Goal: Transaction & Acquisition: Obtain resource

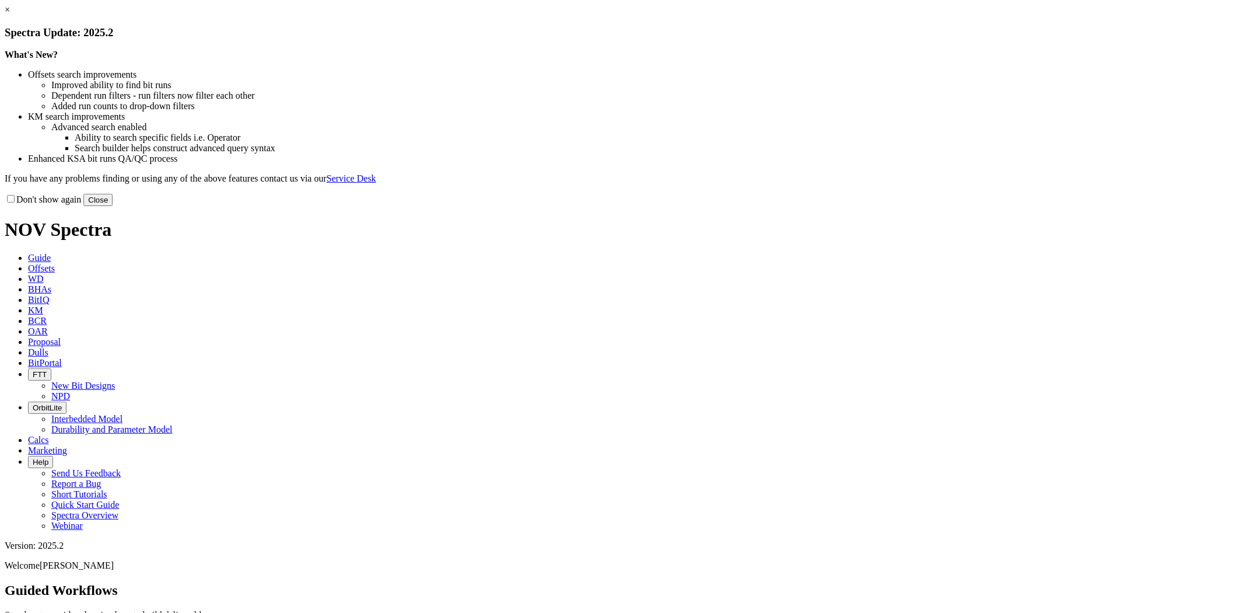
click at [113, 206] on button "Close" at bounding box center [97, 200] width 29 height 12
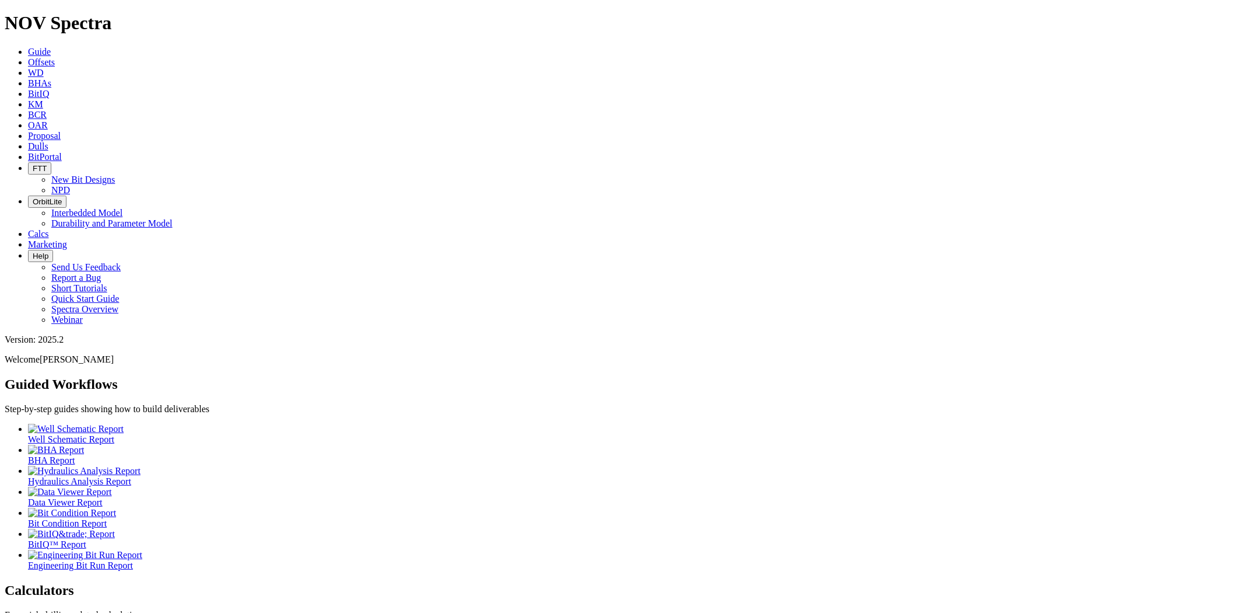
click at [28, 57] on icon at bounding box center [28, 62] width 0 height 10
